Goal: Find specific page/section: Find specific page/section

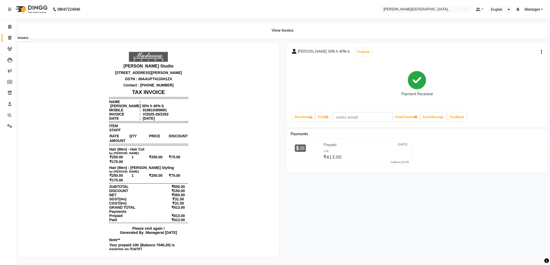
click at [8, 36] on icon at bounding box center [9, 38] width 3 height 4
select select "6483"
select select "service"
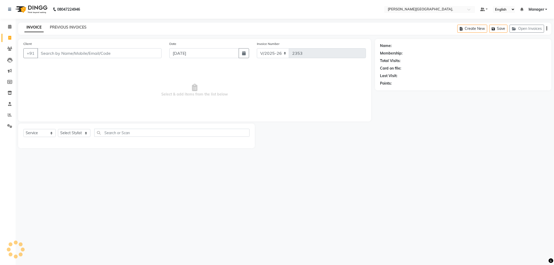
click at [61, 27] on link "PREVIOUS INVOICES" at bounding box center [68, 27] width 37 height 5
